Goal: Information Seeking & Learning: Learn about a topic

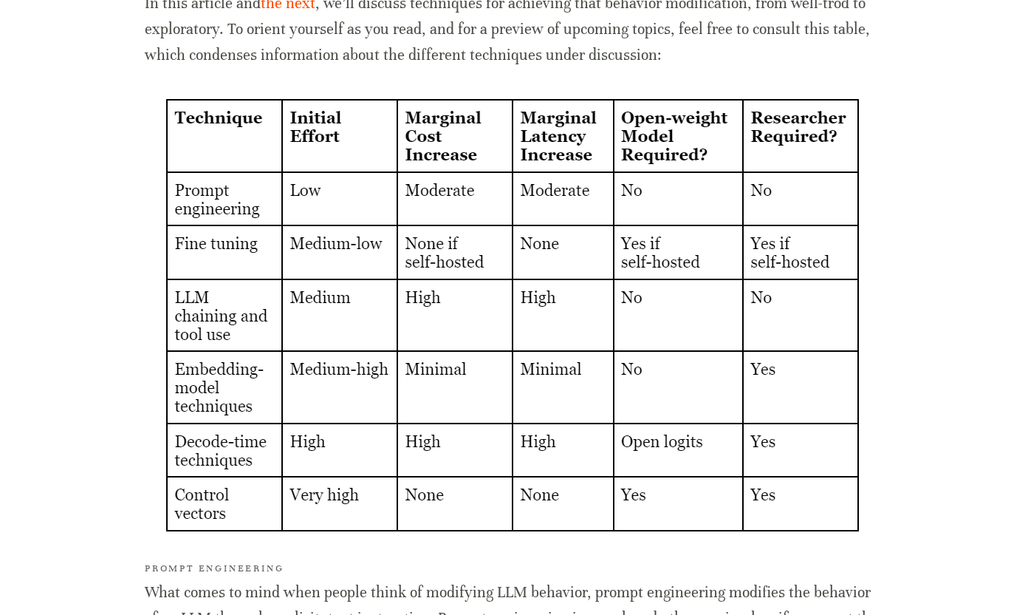
scroll to position [993, 0]
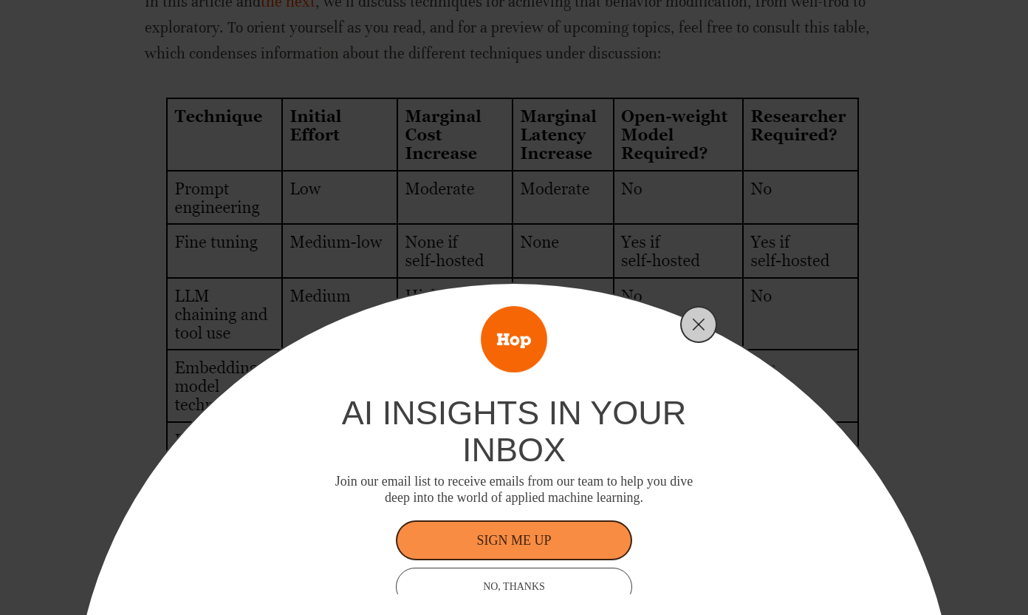
click at [199, 121] on div "ai insights in your inbox Join our email list to receive emails from our team t…" at bounding box center [514, 307] width 1028 height 615
click at [699, 320] on icon "Close" at bounding box center [698, 324] width 13 height 13
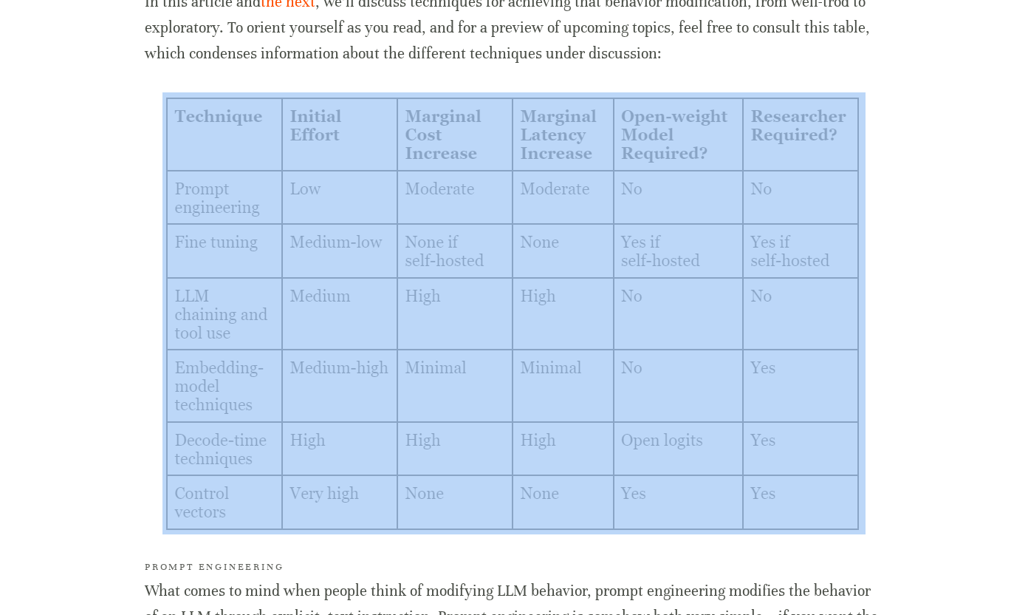
drag, startPoint x: 151, startPoint y: 95, endPoint x: 584, endPoint y: 310, distance: 483.4
click at [584, 310] on div at bounding box center [514, 313] width 739 height 442
click at [666, 352] on img at bounding box center [514, 313] width 703 height 442
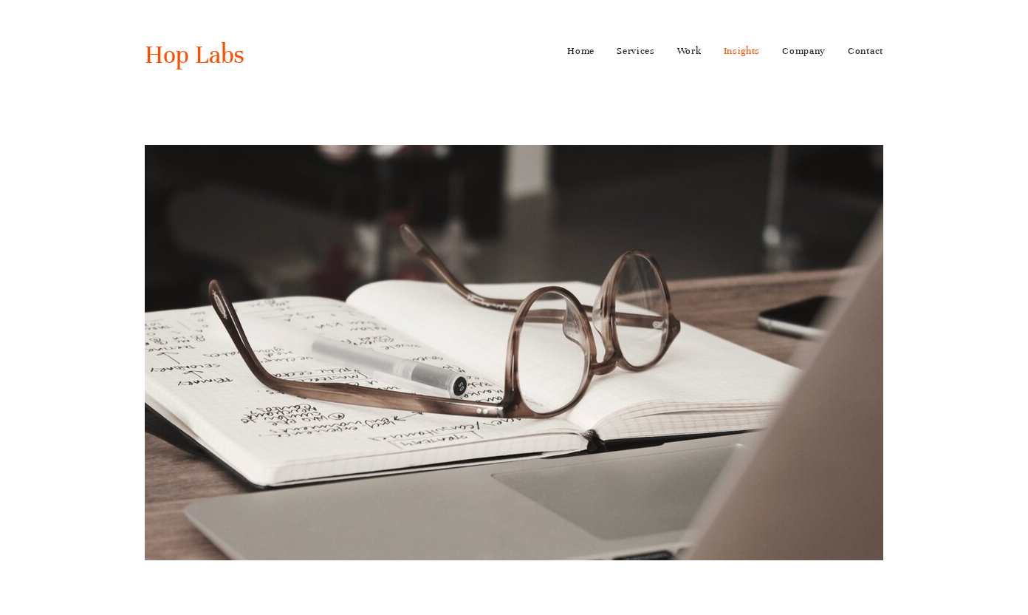
scroll to position [0, 0]
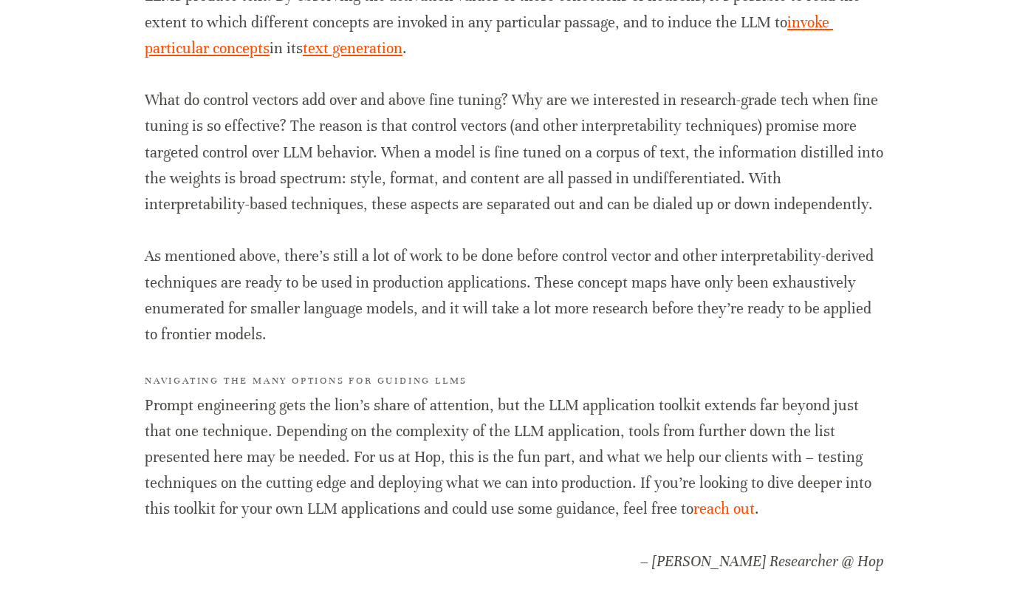
scroll to position [3039, 0]
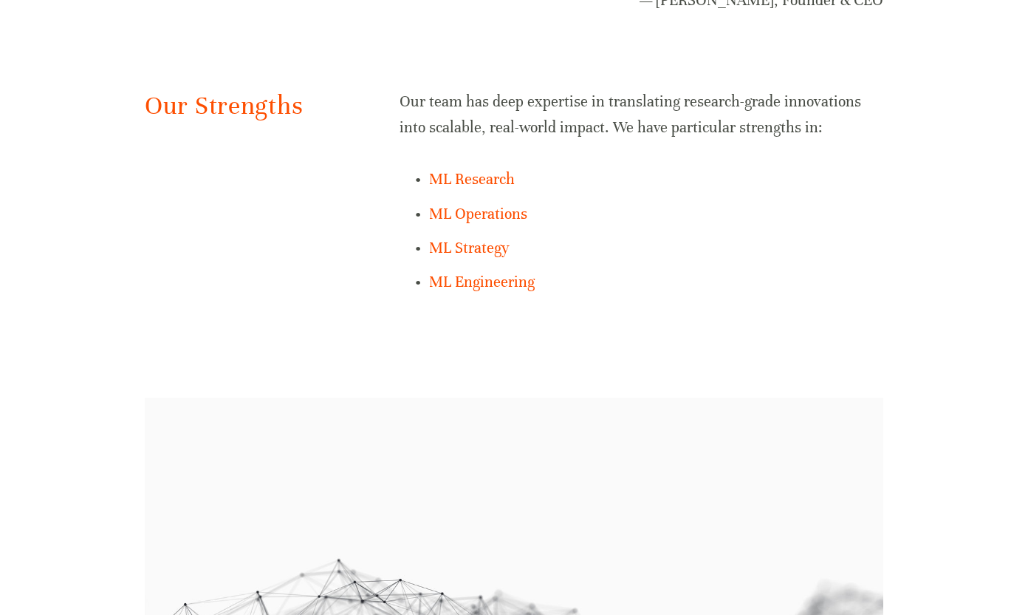
scroll to position [1166, 0]
